Goal: Transaction & Acquisition: Download file/media

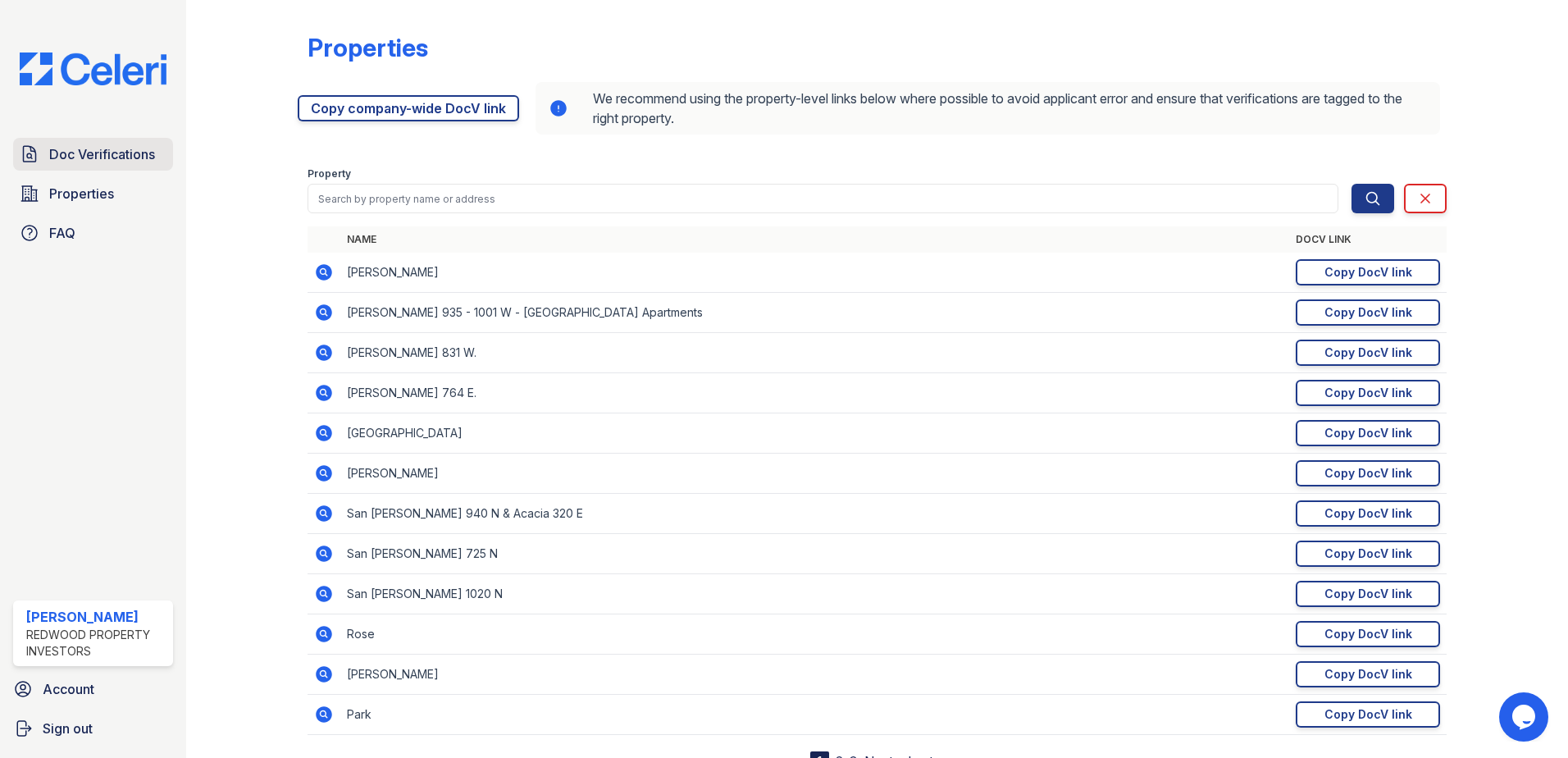
click at [102, 155] on span "Doc Verifications" at bounding box center [101, 154] width 106 height 19
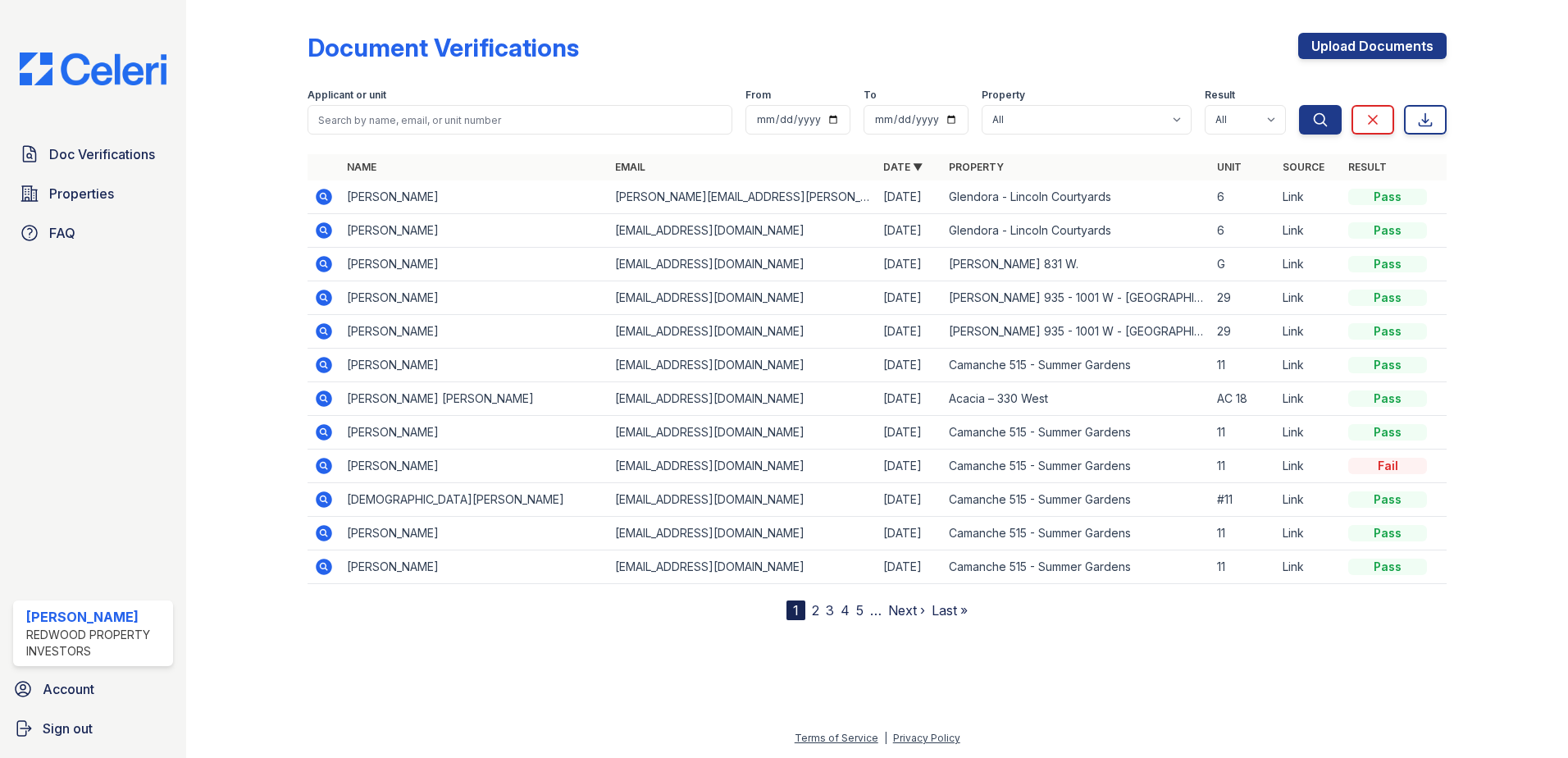
click at [321, 393] on icon at bounding box center [323, 398] width 16 height 16
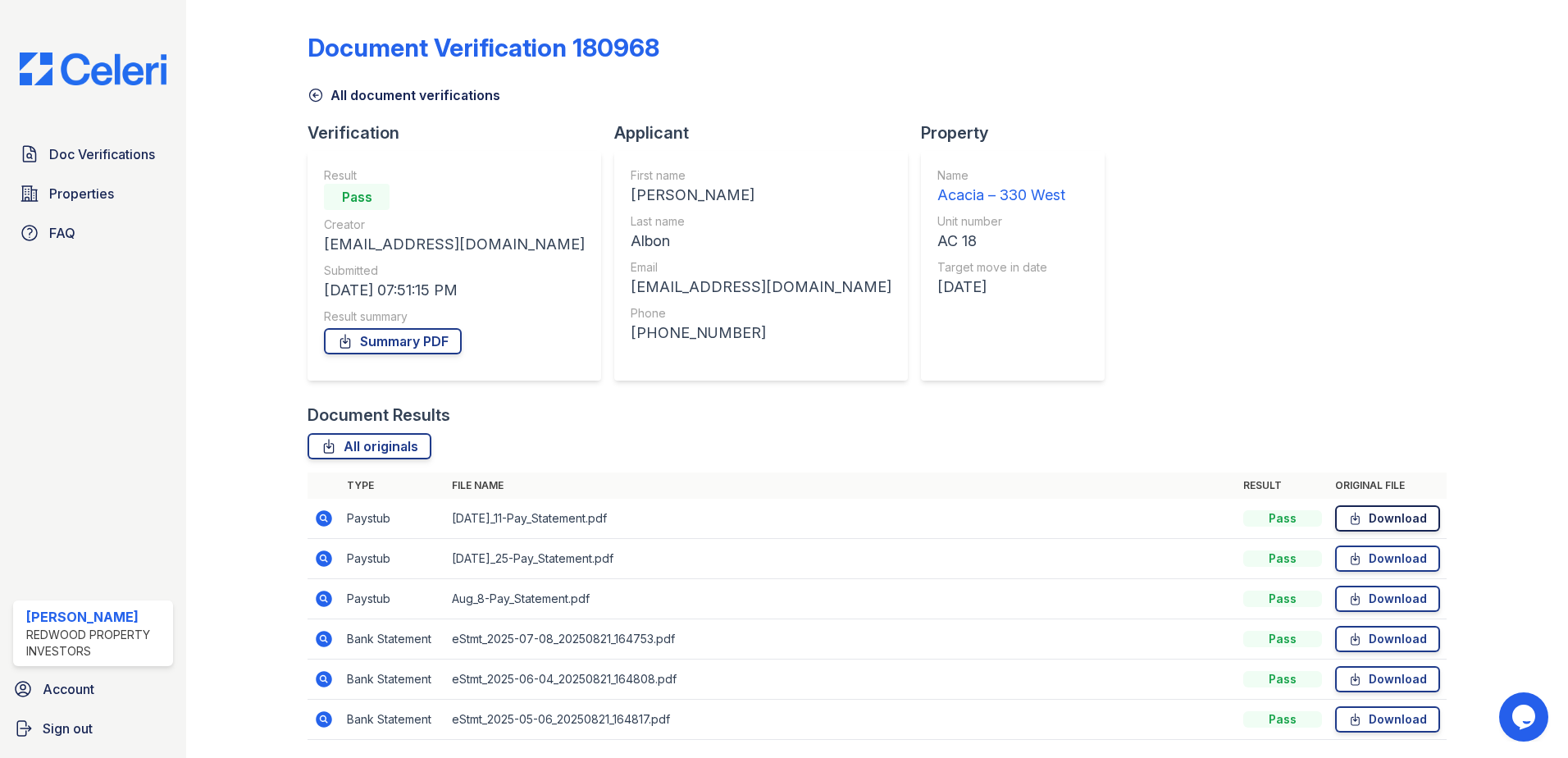
click at [1376, 523] on link "Download" at bounding box center [1388, 518] width 105 height 26
click at [1386, 558] on link "Download" at bounding box center [1388, 558] width 105 height 26
click at [1395, 600] on link "Download" at bounding box center [1388, 598] width 105 height 26
click at [356, 333] on link "Summary PDF" at bounding box center [392, 341] width 138 height 26
